Goal: Task Accomplishment & Management: Complete application form

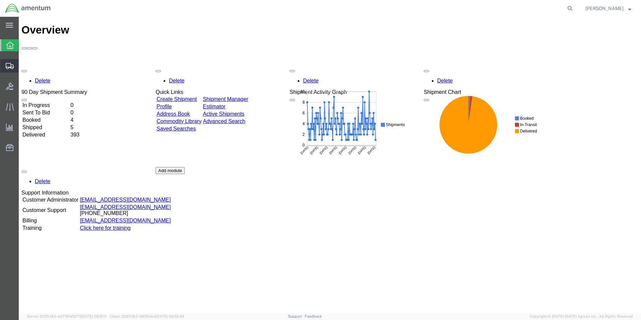
click at [0, 0] on span "Create from Template" at bounding box center [0, 0] width 0 height 0
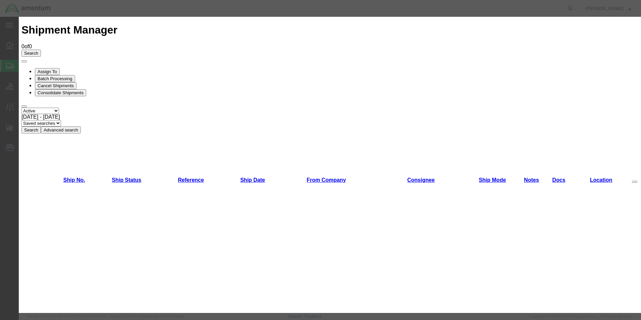
scroll to position [335, 0]
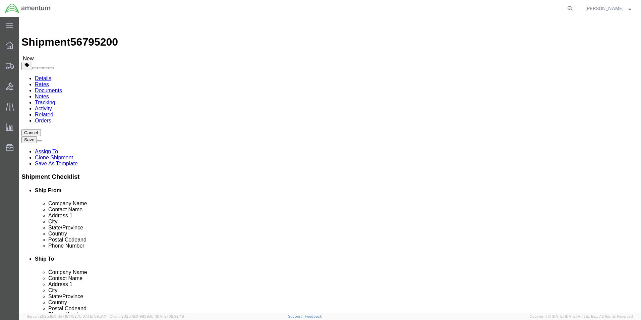
select select "49950"
select select
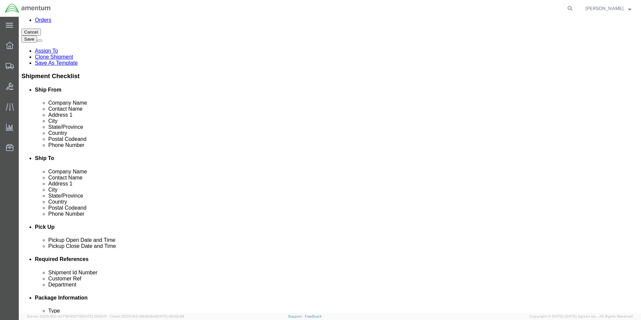
scroll to position [168, 0]
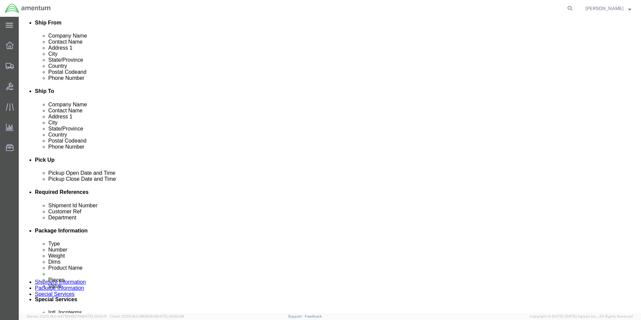
click input "ASNA0033H127"
type input "A"
click input "text"
type input "a"
type input "ASN52320BH060N"
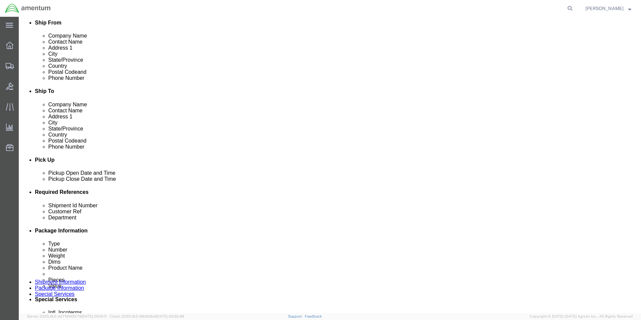
click div "Shipment Id Number ASN52320BH060N Customer Ref ASNA0033H127 Department CBP Sele…"
click input "ASNA0033H127"
type input "A"
type input "ASN52320BH060N"
click div "Shipment Id Number ASN52320BH060N Customer Ref ASN52320BH060N Department CBP Se…"
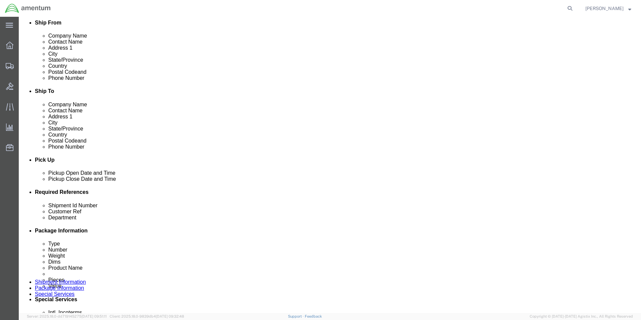
click icon "button"
click div "Shipment Id Number ASN52320BH060N Customer Ref ASN52320BH060N Department CBP Se…"
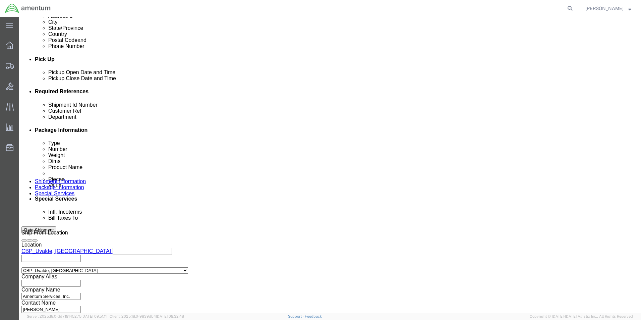
scroll to position [292, 0]
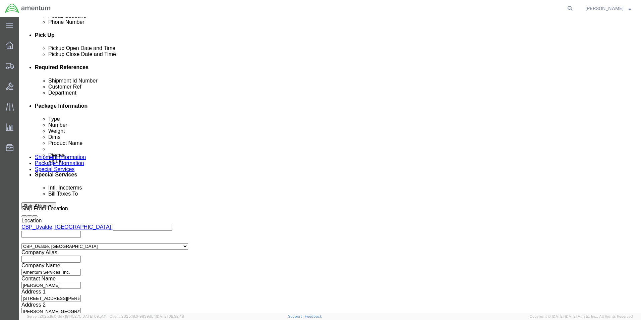
click button "Continue"
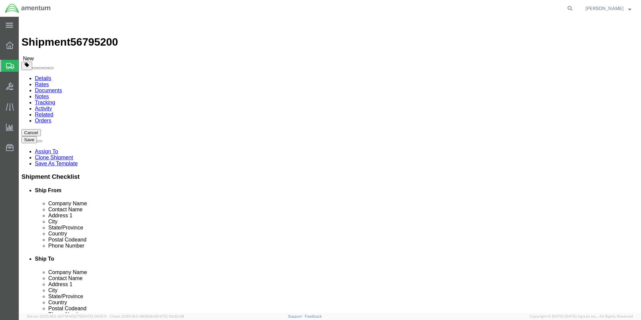
click select "Select Bale(s) Basket(s) Bolt(s) Bottle(s) Buckets Bulk Bundle(s) Can(s) Cardbo…"
select select "ENV"
click select "Select Bale(s) Basket(s) Bolt(s) Bottle(s) Buckets Bulk Bundle(s) Can(s) Cardbo…"
type input "9.50"
type input "12.50"
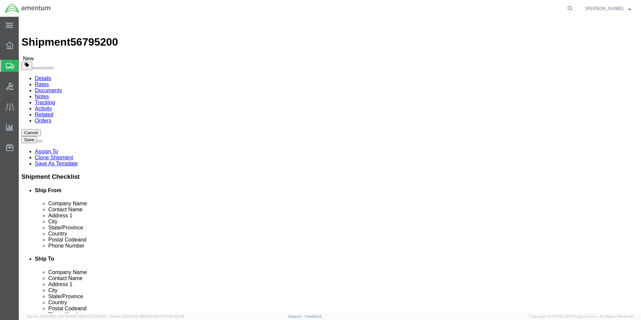
type input "0.25"
type input "1"
click div "Package Content # 1 1 x Envelope Package Type Select Bale(s) Basket(s) Bolt(s) …"
click button "Rate Shipment"
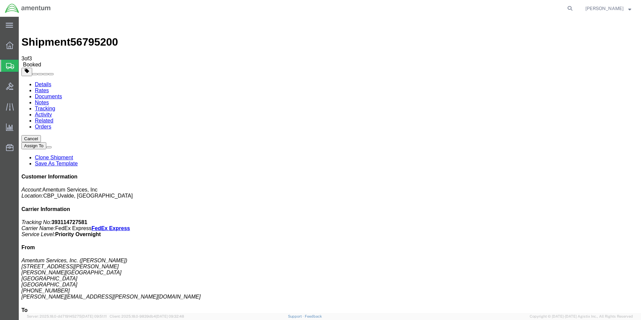
click at [630, 8] on strong "button" at bounding box center [629, 8] width 3 height 2
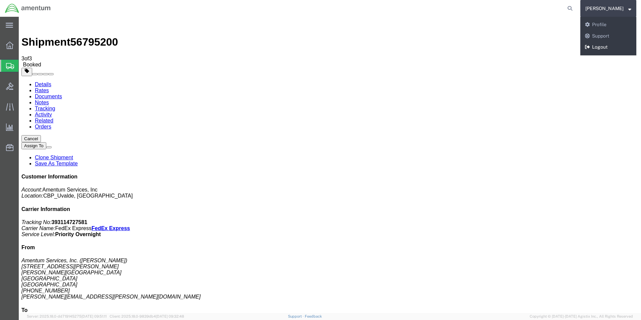
click at [609, 44] on link "Logout" at bounding box center [608, 47] width 56 height 11
